Goal: Navigation & Orientation: Find specific page/section

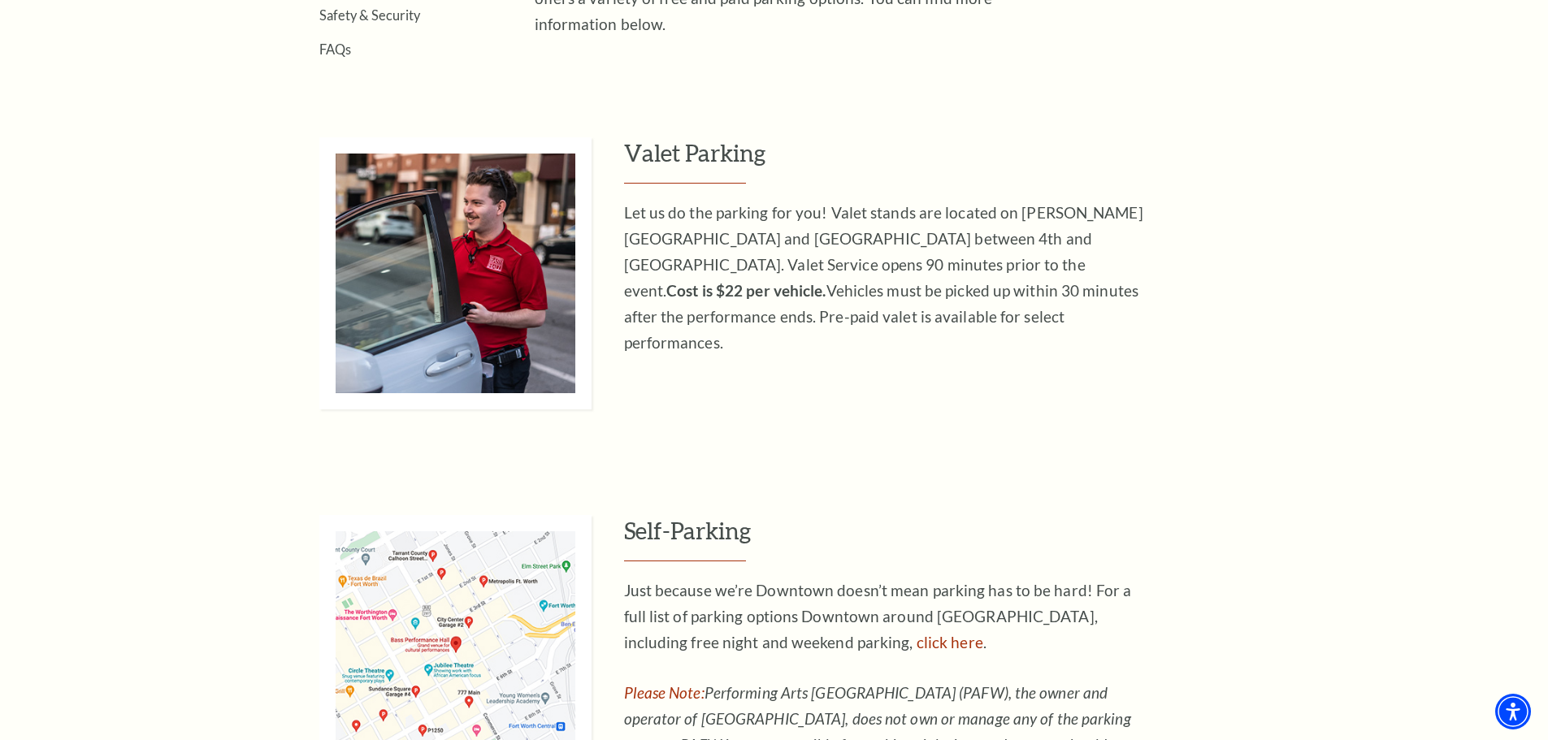
scroll to position [894, 0]
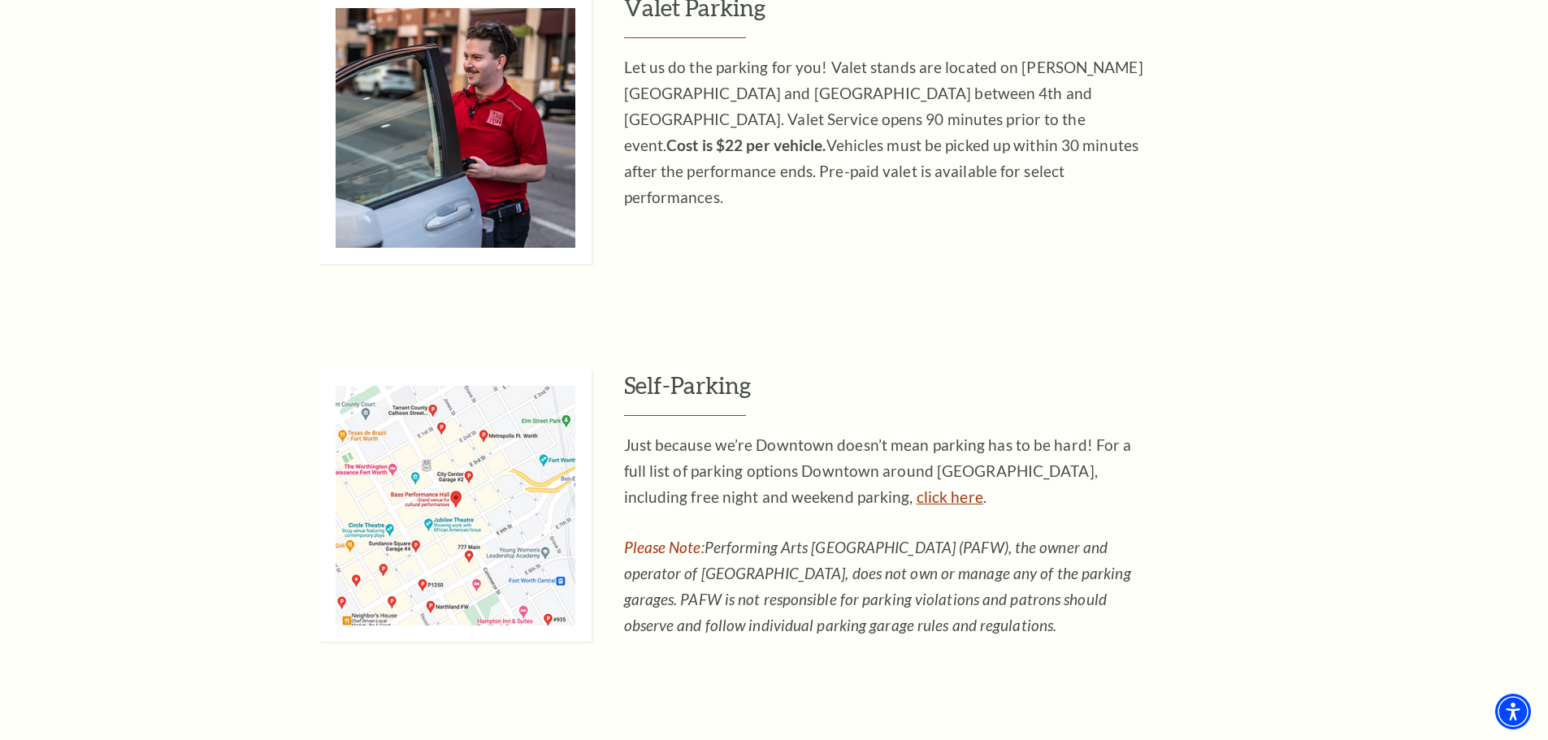
click at [916, 498] on link "click here" at bounding box center [949, 496] width 67 height 19
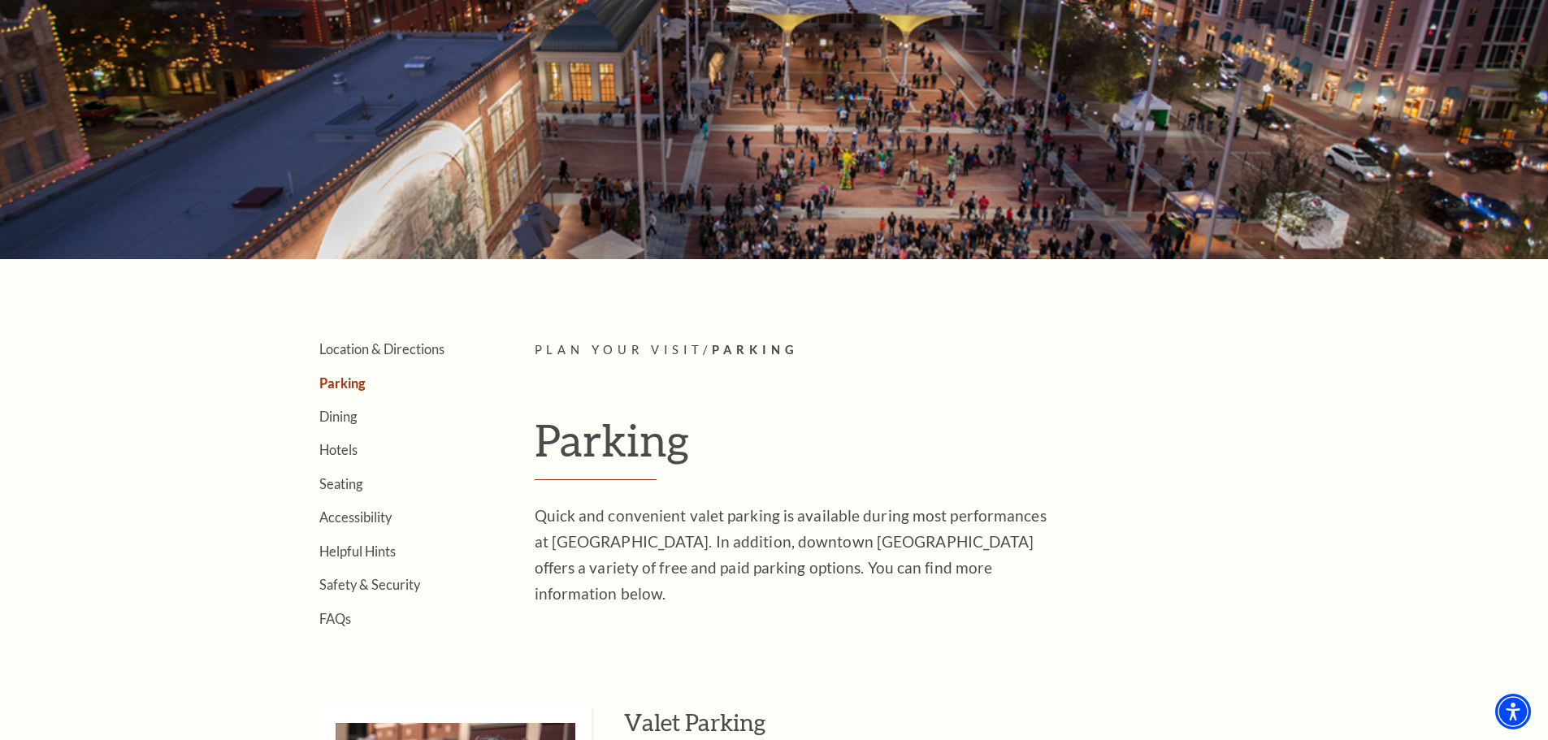
scroll to position [162, 0]
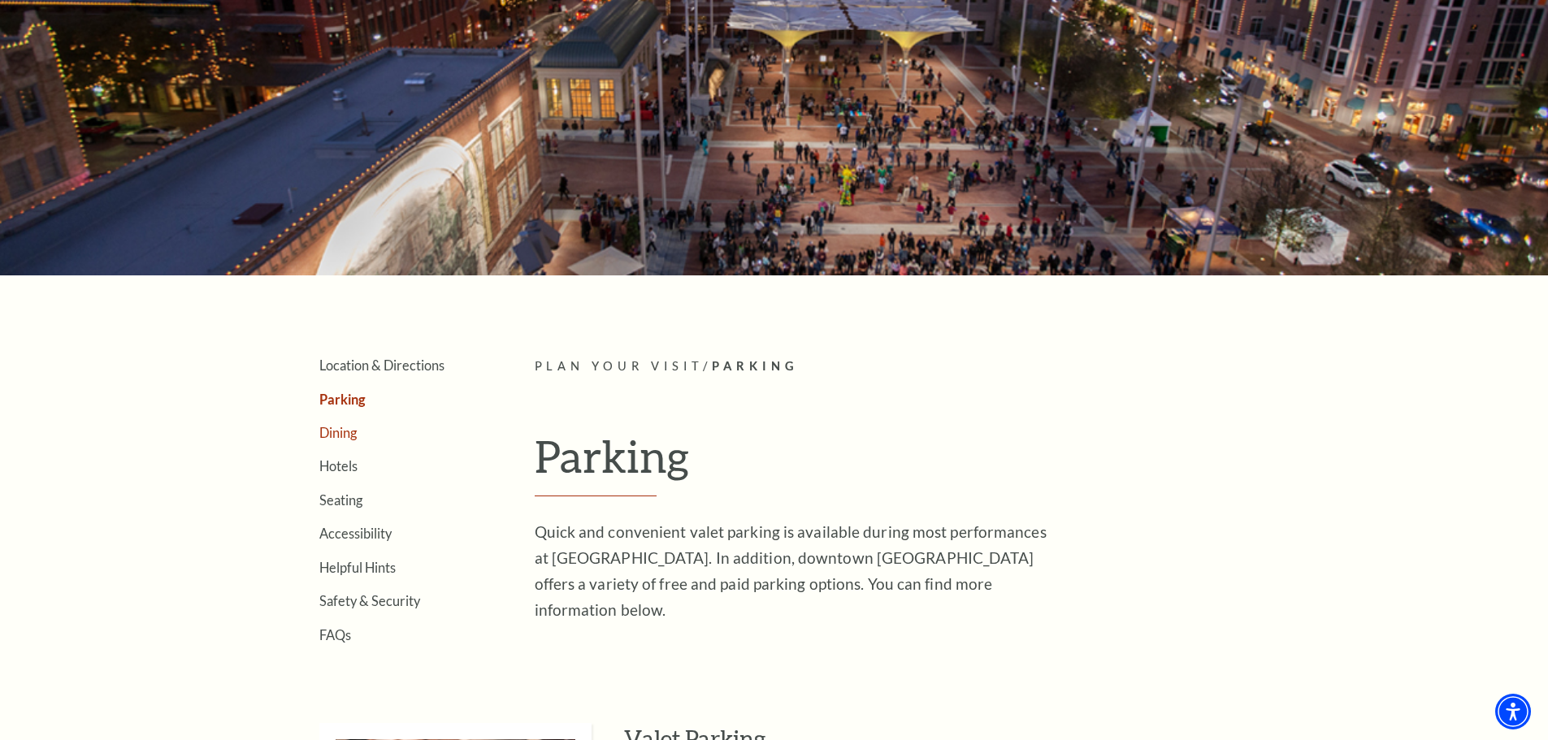
click at [339, 438] on link "Dining" at bounding box center [337, 432] width 37 height 15
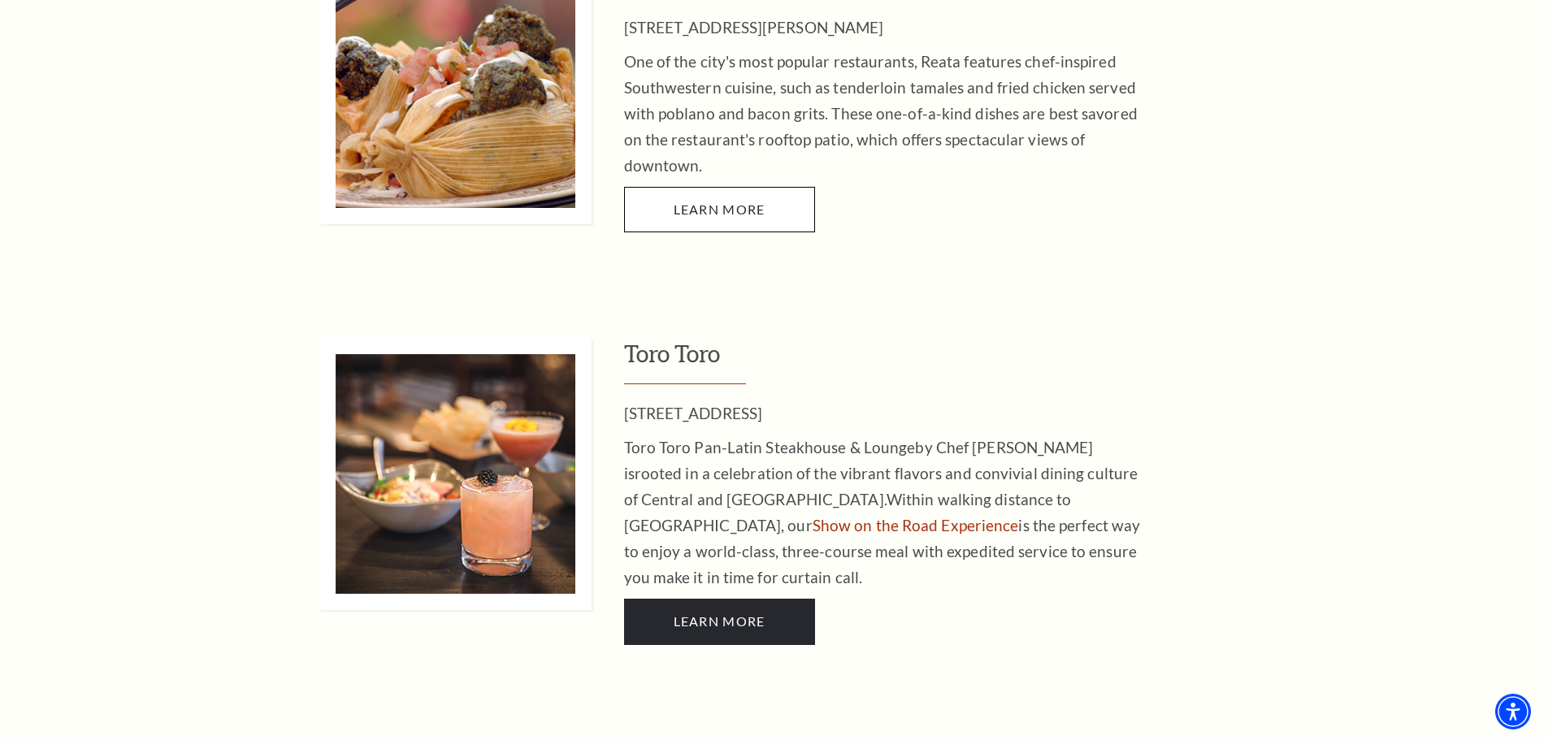
scroll to position [3575, 0]
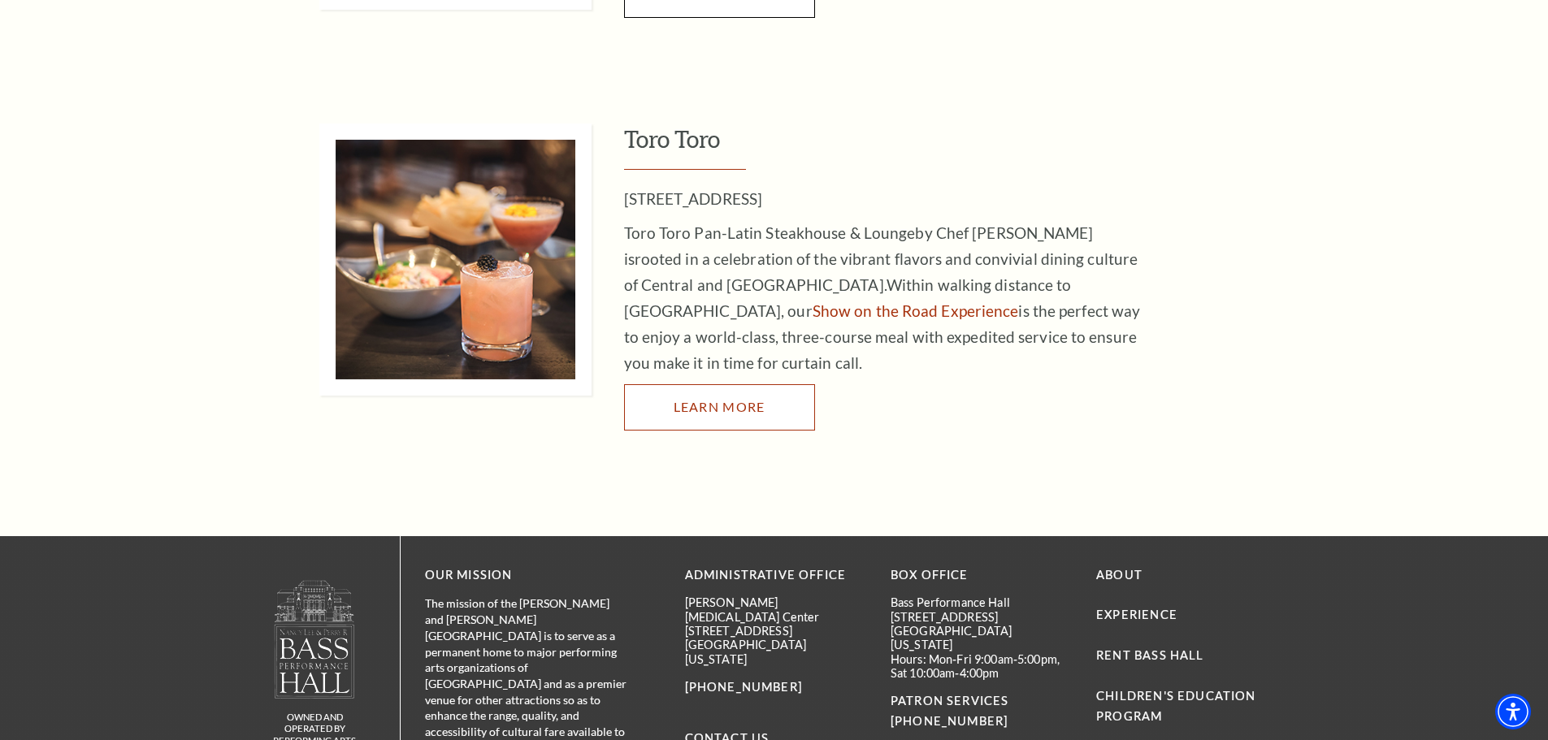
click at [699, 399] on span "LEARN MORE" at bounding box center [720, 406] width 92 height 15
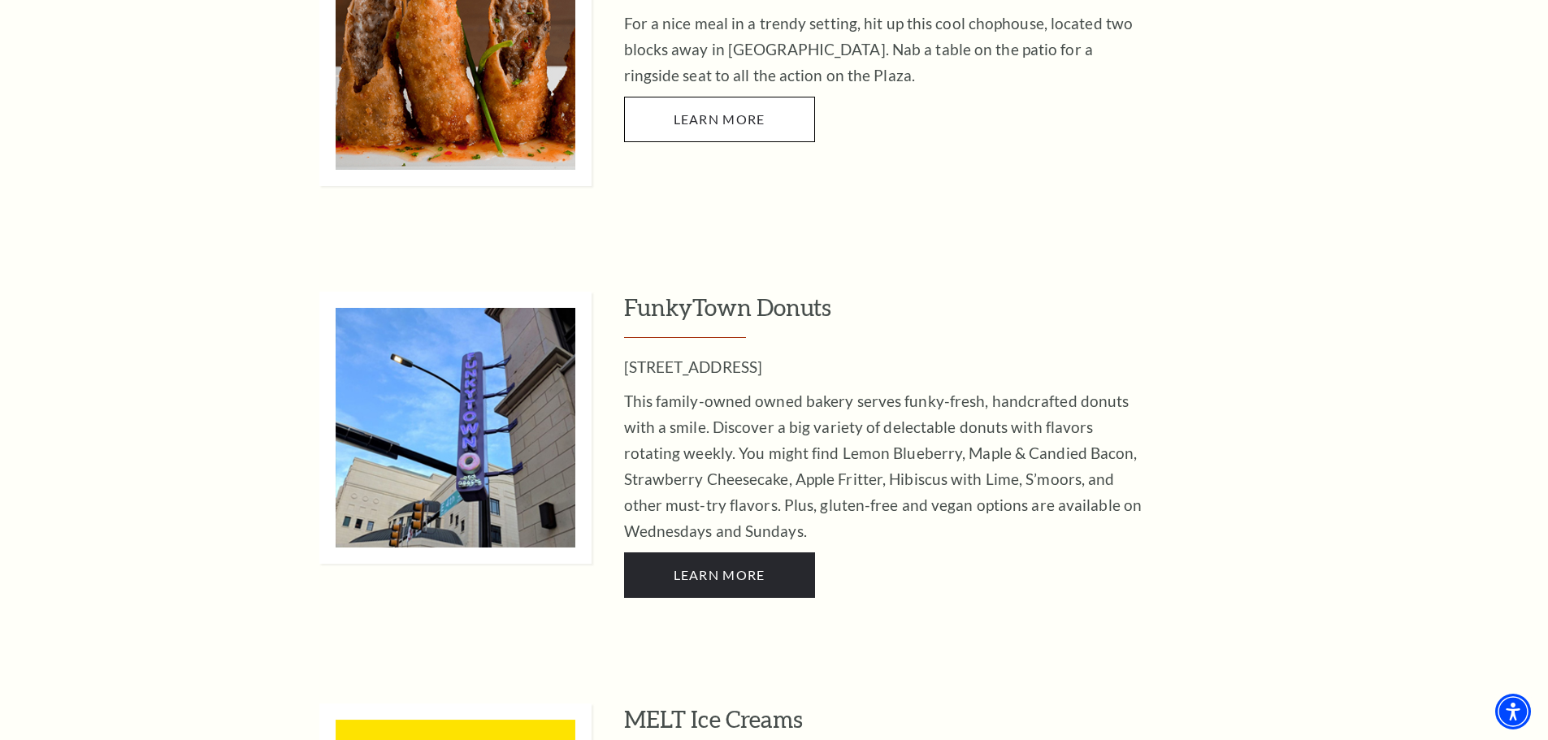
scroll to position [1544, 0]
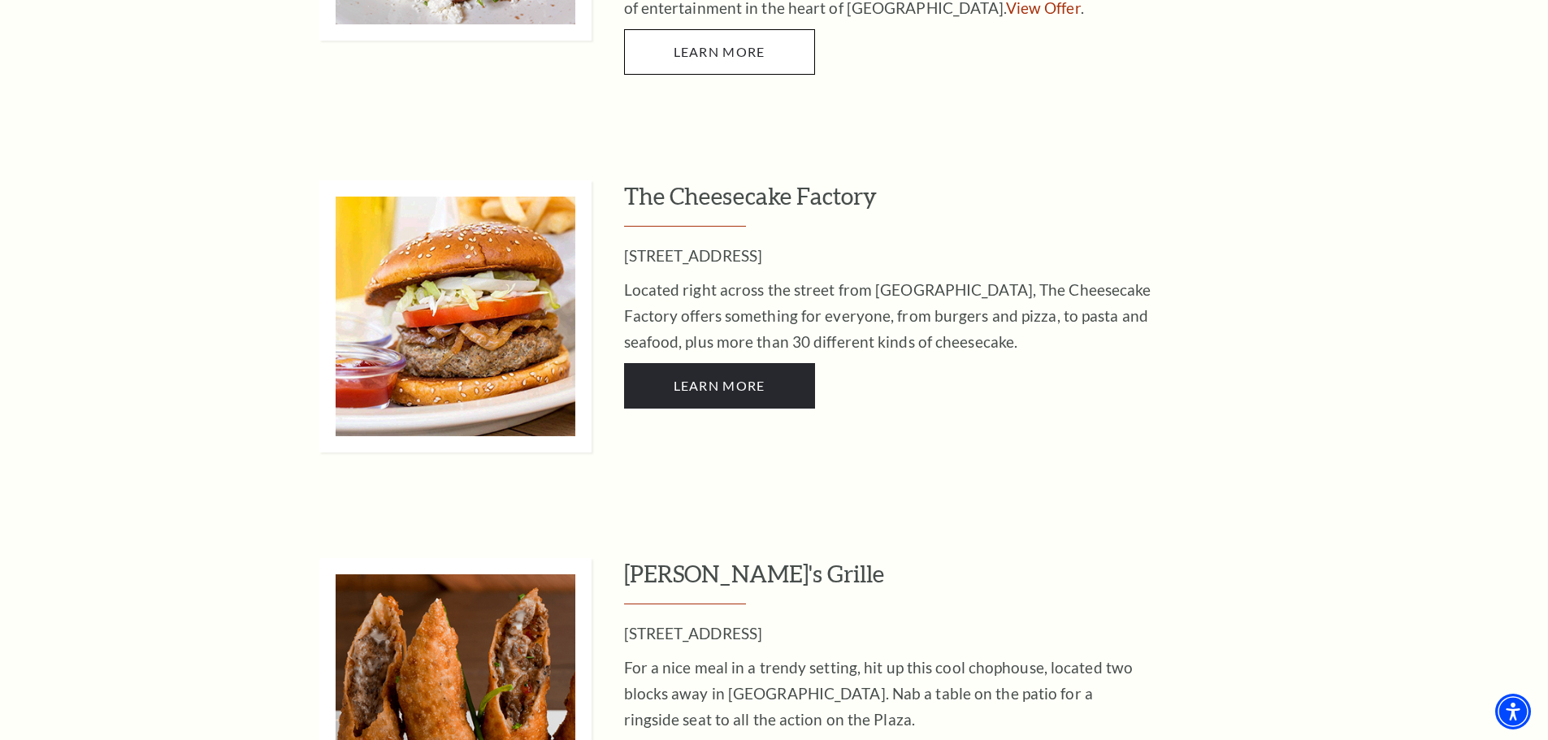
scroll to position [1300, 0]
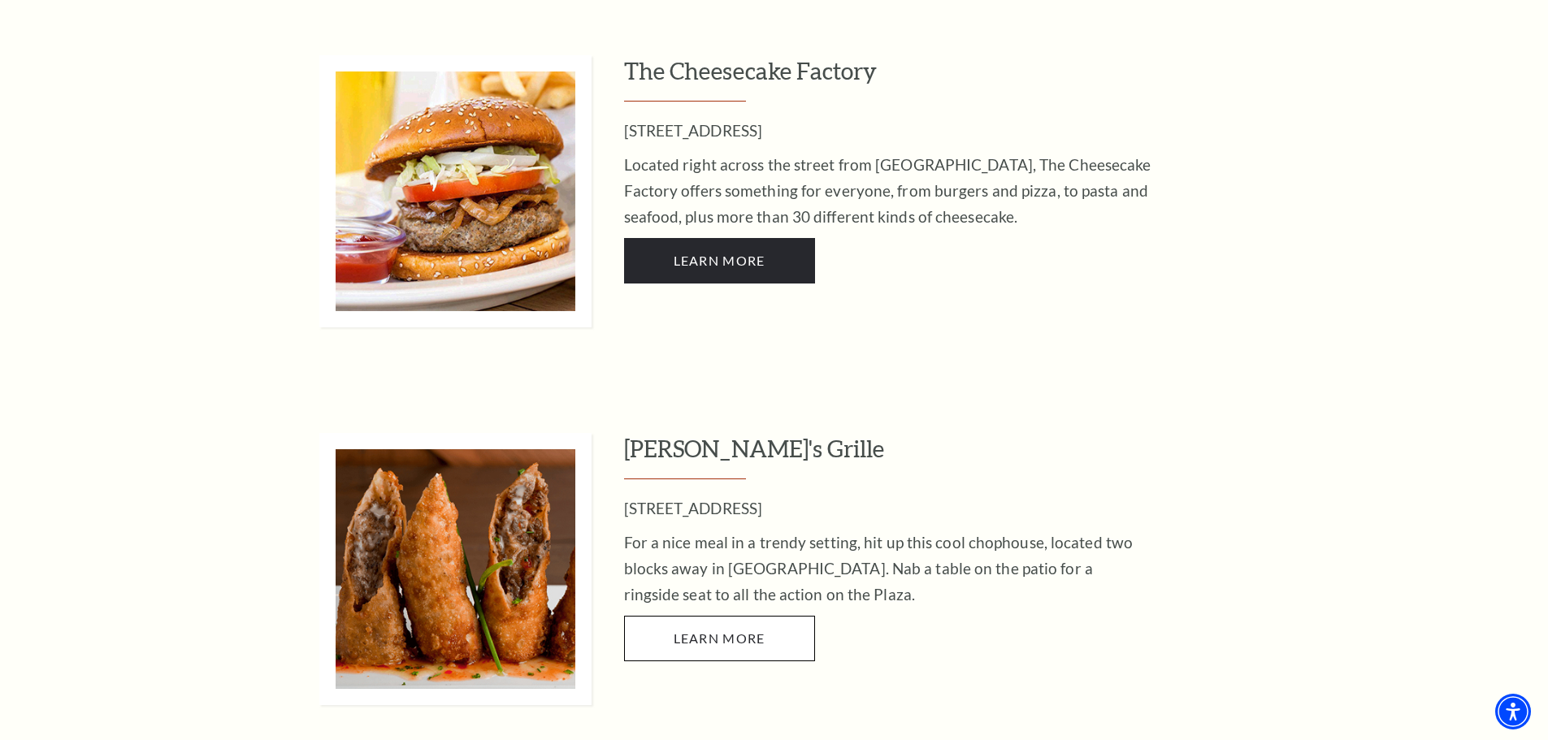
click at [718, 496] on p "[STREET_ADDRESS]" at bounding box center [888, 509] width 528 height 26
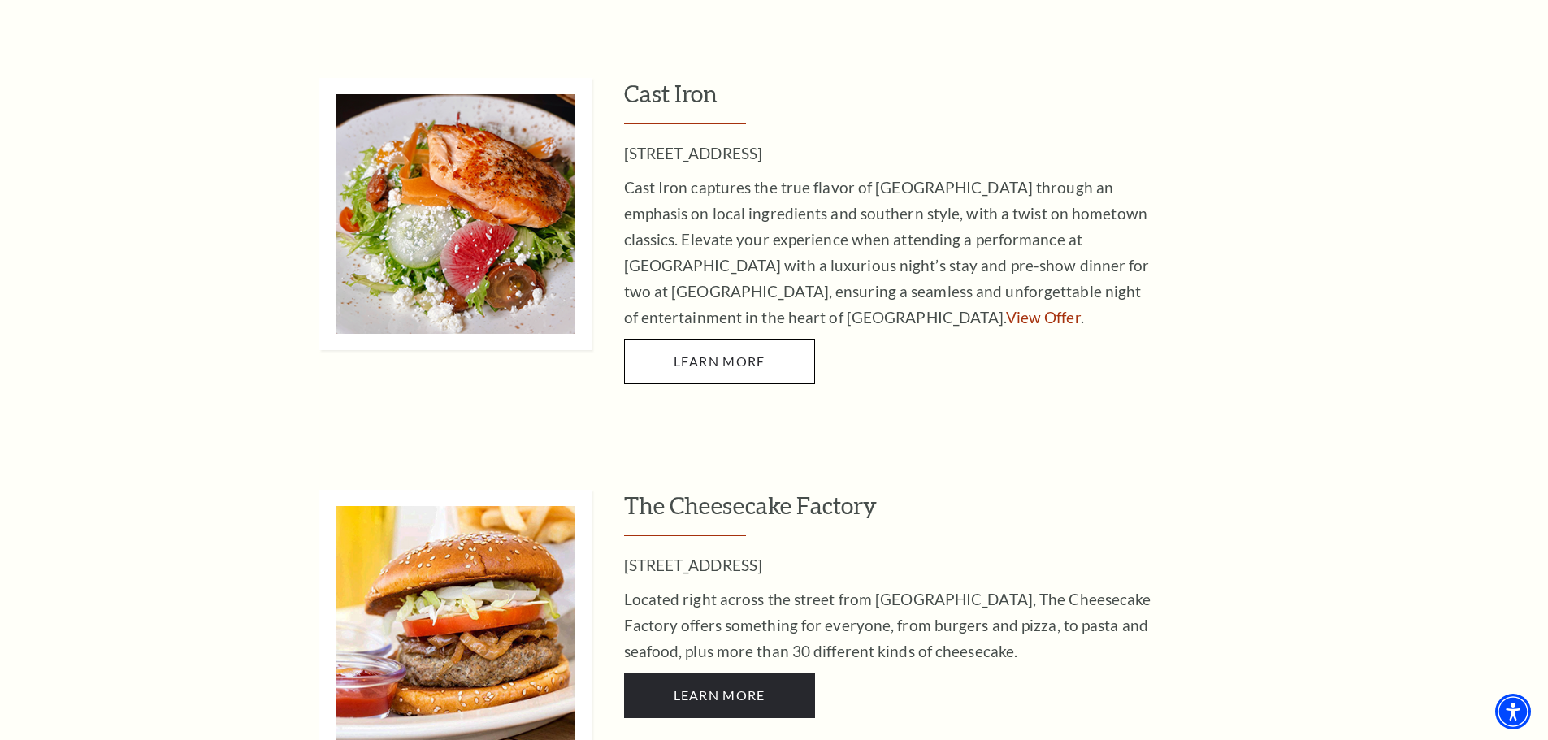
scroll to position [650, 0]
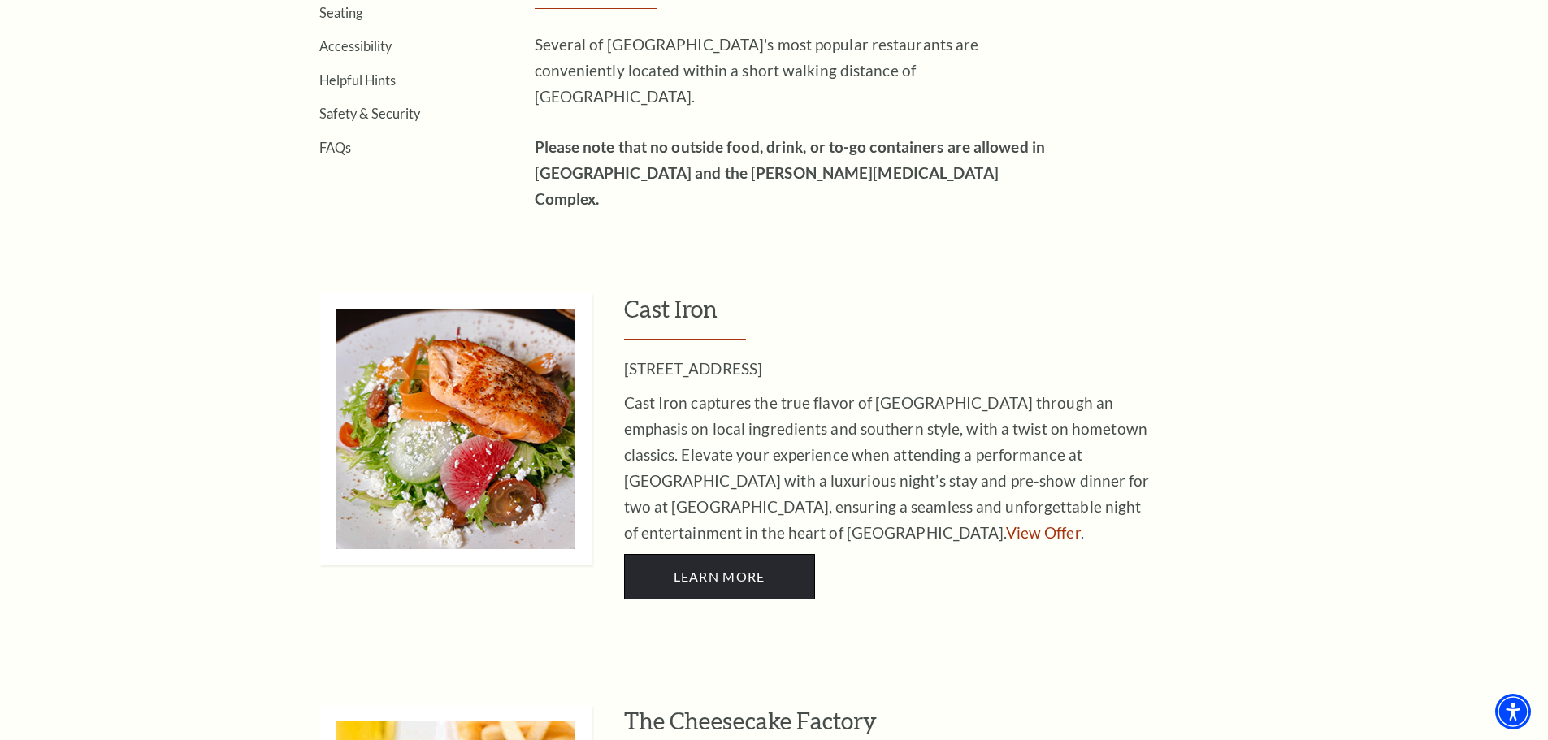
click at [678, 554] on link "LEARN MORE" at bounding box center [719, 576] width 191 height 45
